Goal: Transaction & Acquisition: Book appointment/travel/reservation

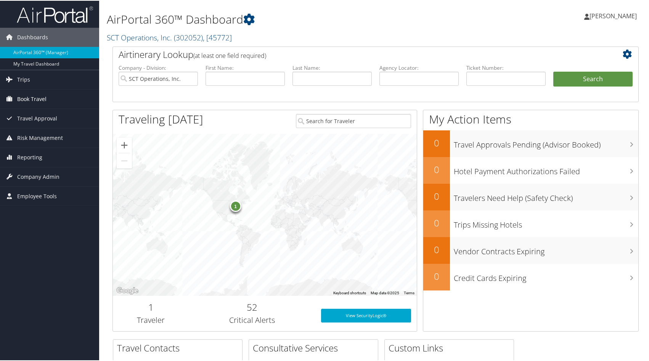
click at [32, 98] on span "Book Travel" at bounding box center [31, 98] width 29 height 19
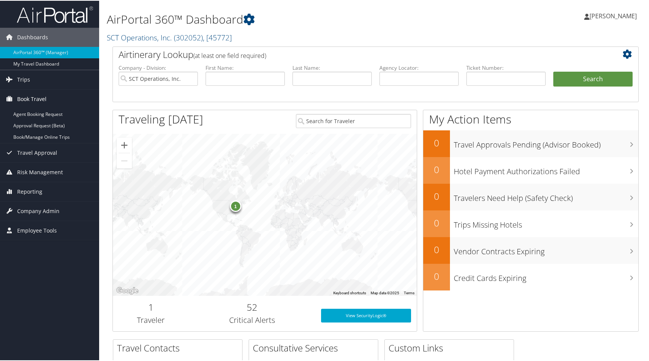
click at [34, 99] on span "Book Travel" at bounding box center [31, 98] width 29 height 19
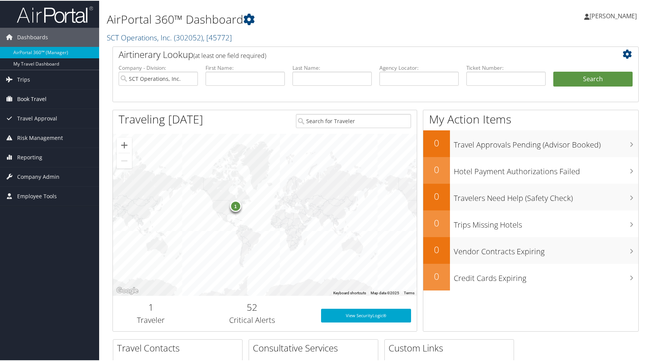
click at [34, 99] on span "Book Travel" at bounding box center [31, 98] width 29 height 19
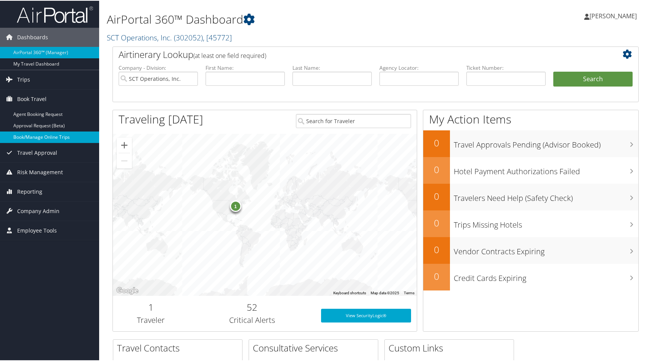
click at [37, 134] on link "Book/Manage Online Trips" at bounding box center [49, 136] width 99 height 11
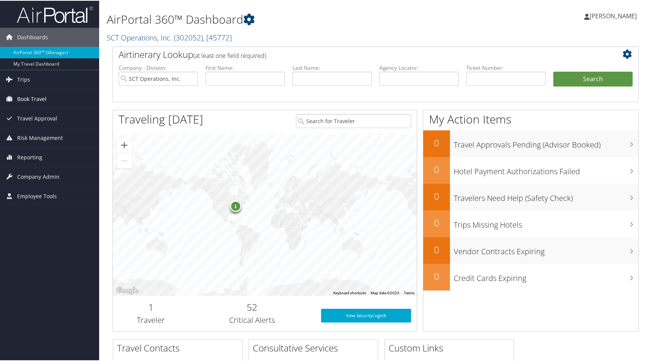
click at [41, 100] on span "Book Travel" at bounding box center [31, 98] width 29 height 19
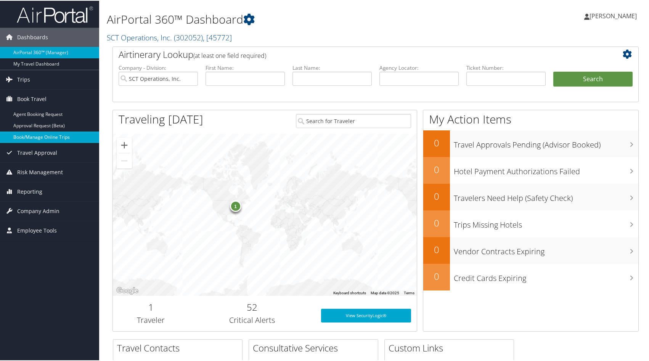
click at [39, 135] on link "Book/Manage Online Trips" at bounding box center [49, 136] width 99 height 11
